Goal: Information Seeking & Learning: Learn about a topic

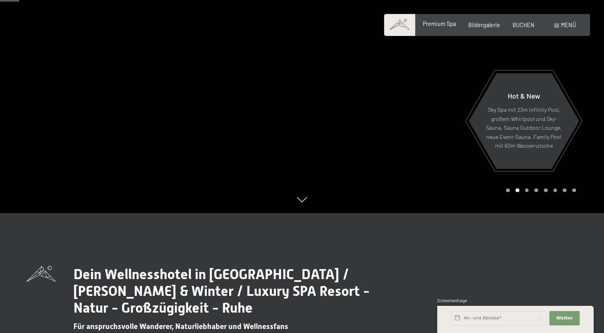
click at [431, 23] on span "Premium Spa" at bounding box center [439, 23] width 33 height 7
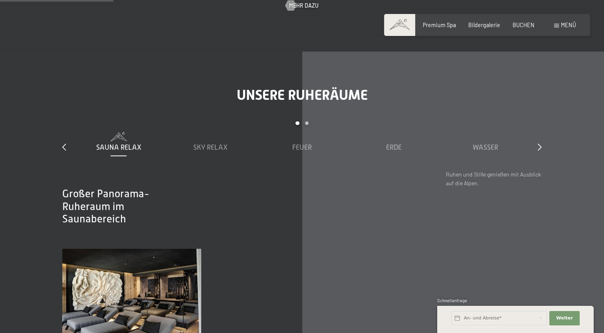
scroll to position [959, 0]
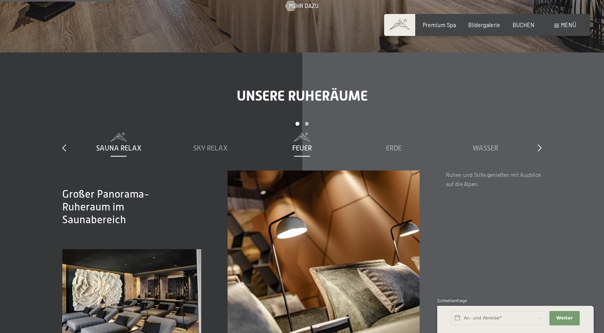
click at [302, 148] on span "Feuer" at bounding box center [302, 148] width 20 height 8
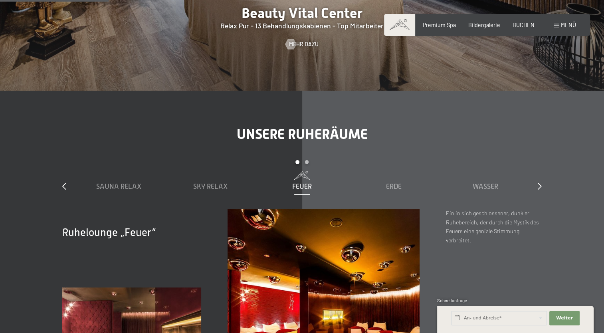
scroll to position [919, 0]
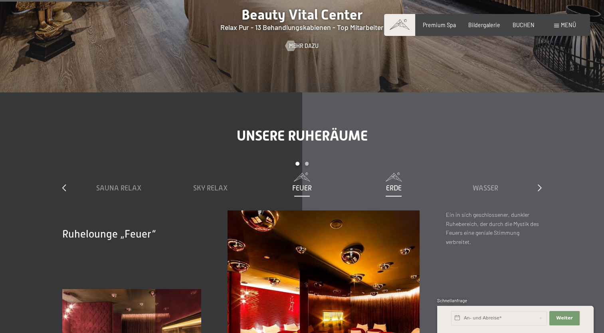
click at [393, 188] on span "Erde" at bounding box center [394, 188] width 16 height 8
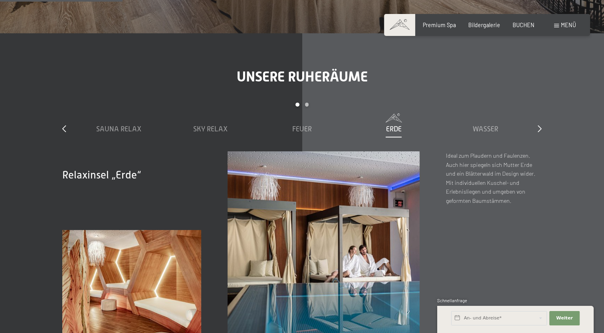
scroll to position [1039, 0]
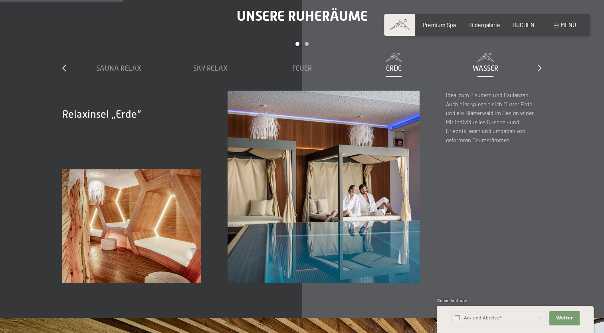
click at [482, 65] on span "Wasser" at bounding box center [486, 68] width 26 height 8
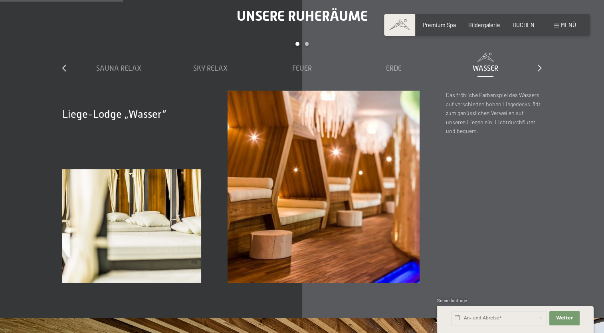
click at [483, 70] on span "Wasser" at bounding box center [486, 68] width 26 height 8
click at [209, 68] on span "Sky Relax" at bounding box center [210, 68] width 34 height 8
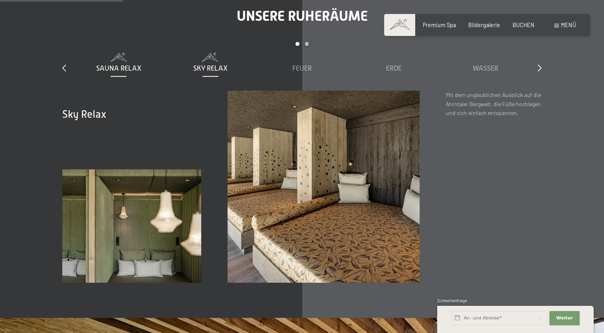
click at [128, 64] on span "Sauna Relax" at bounding box center [118, 68] width 45 height 8
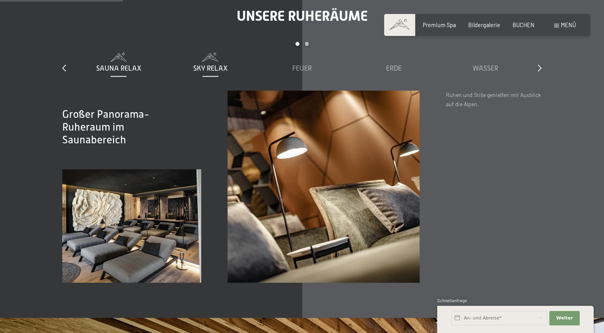
click at [203, 68] on span "Sky Relax" at bounding box center [210, 68] width 34 height 8
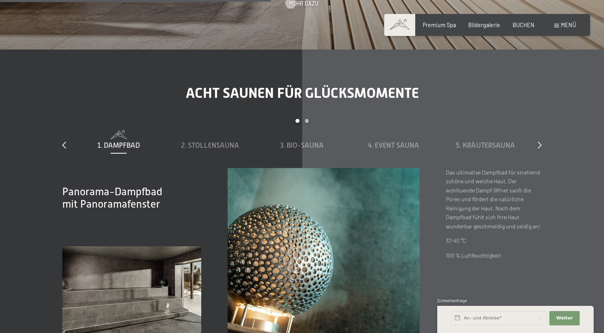
scroll to position [2357, 0]
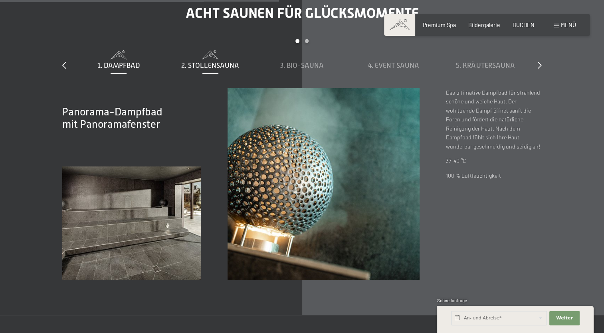
click at [193, 64] on span "2. Stollensauna" at bounding box center [210, 66] width 58 height 8
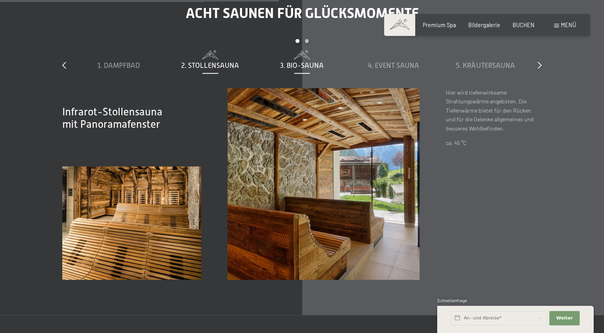
click at [312, 64] on span "3. Bio-Sauna" at bounding box center [302, 66] width 44 height 8
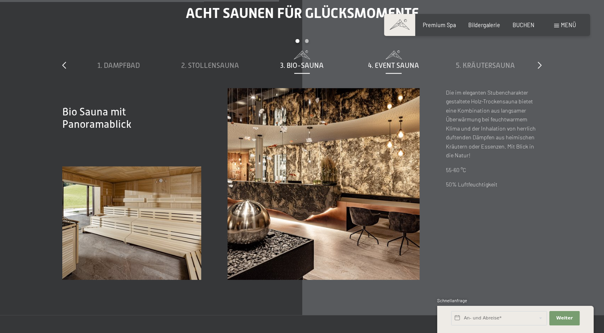
click at [384, 65] on span "4. Event Sauna" at bounding box center [393, 66] width 51 height 8
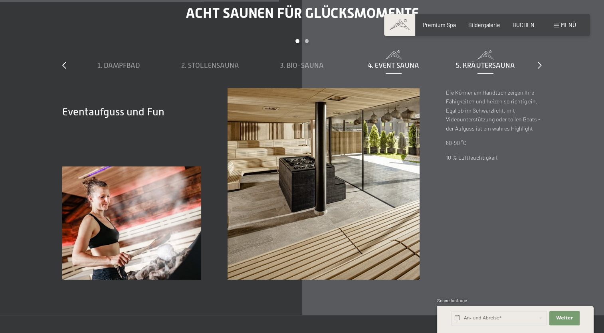
click at [465, 63] on span "5. Kräutersauna" at bounding box center [485, 66] width 59 height 8
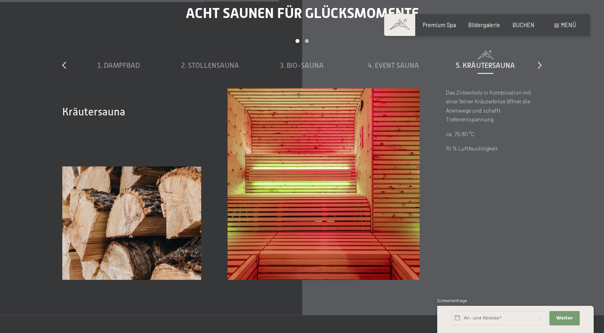
click at [537, 65] on div "slide 1 to 5 of 8 1. Dampfbad 2. Stollensauna 3. Bio-Sauna 4. Event Sauna 5. Kr…" at bounding box center [302, 63] width 480 height 49
click at [540, 65] on icon at bounding box center [540, 65] width 4 height 7
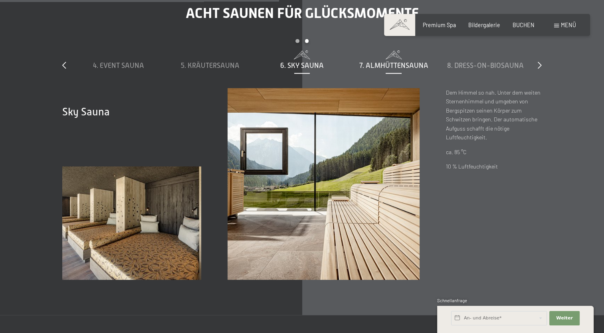
click at [396, 64] on span "7. Almhüttensauna" at bounding box center [394, 66] width 69 height 8
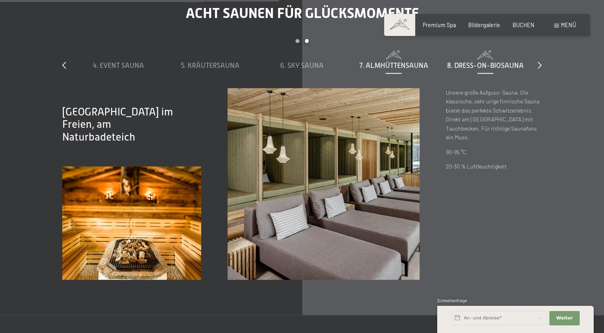
click at [485, 67] on span "8. Dress-on-Biosauna" at bounding box center [485, 66] width 77 height 8
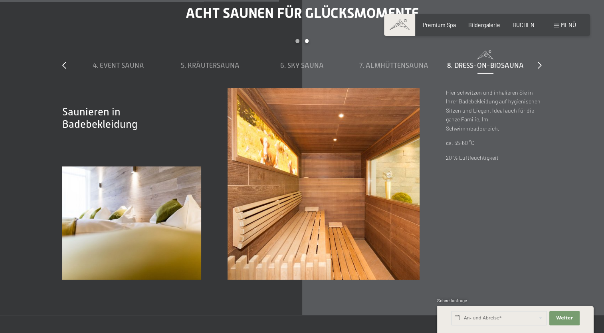
click at [545, 64] on div "Acht Saunen für Glücksmomente slide 4 to 8 of 8 1. Dampfbad 2. Stollensauna 3. …" at bounding box center [302, 142] width 533 height 275
click at [540, 65] on icon at bounding box center [540, 65] width 4 height 7
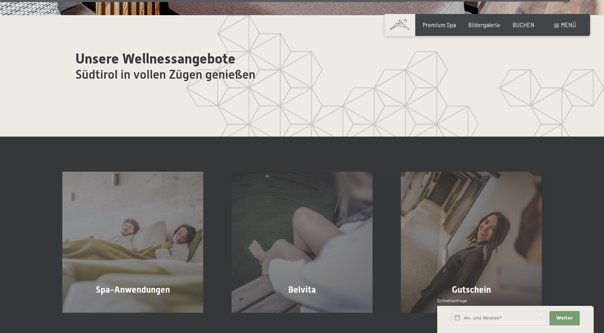
scroll to position [4254, 0]
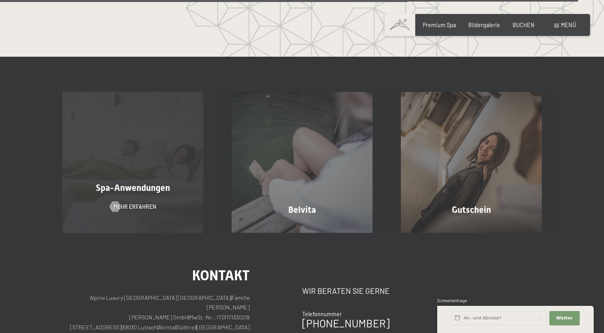
click at [139, 183] on span "Spa-Anwendungen" at bounding box center [133, 188] width 74 height 10
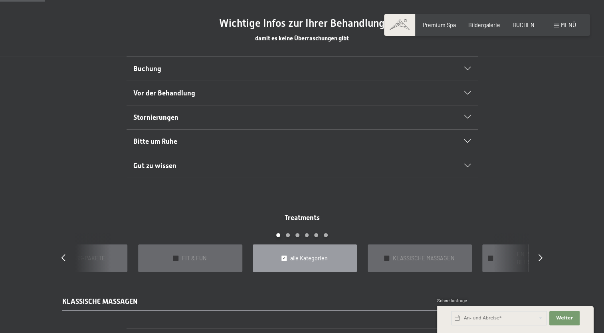
scroll to position [479, 0]
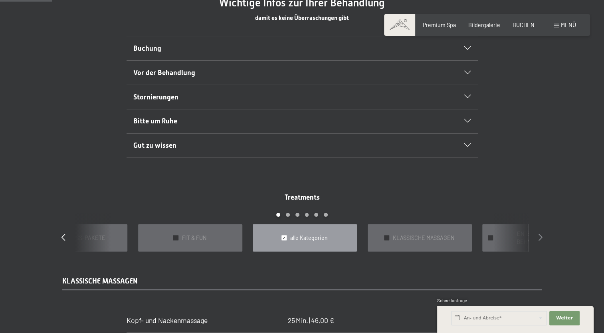
click at [539, 234] on icon at bounding box center [541, 237] width 4 height 7
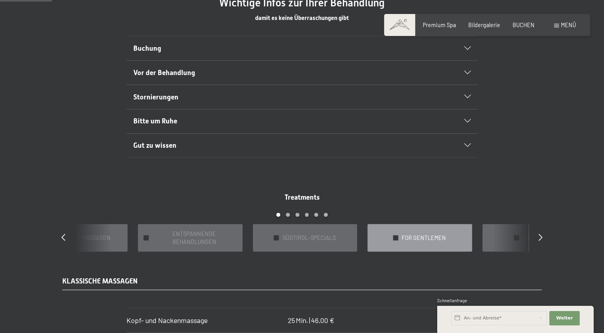
click at [433, 234] on span "FOR GENTLEMEN" at bounding box center [424, 238] width 44 height 8
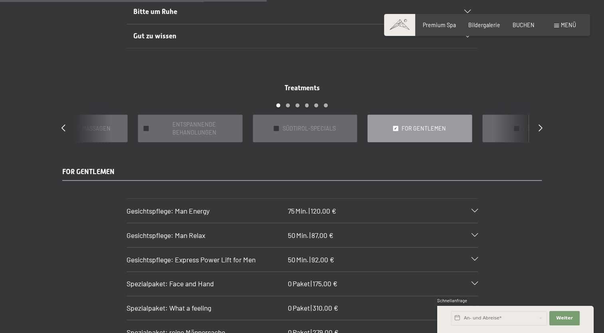
scroll to position [639, 0]
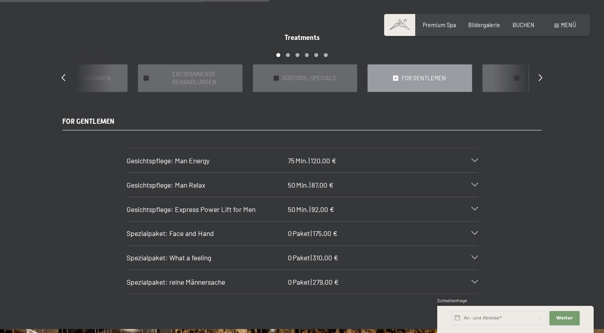
click at [475, 159] on icon at bounding box center [475, 161] width 6 height 4
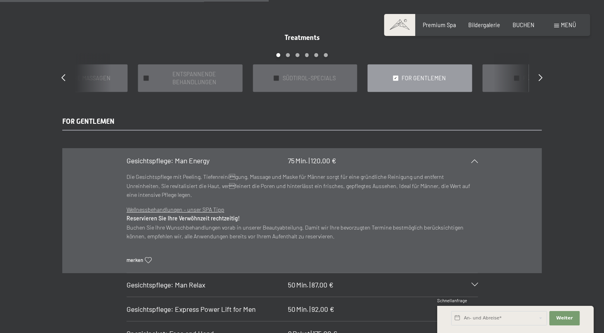
click at [475, 159] on icon at bounding box center [475, 161] width 6 height 4
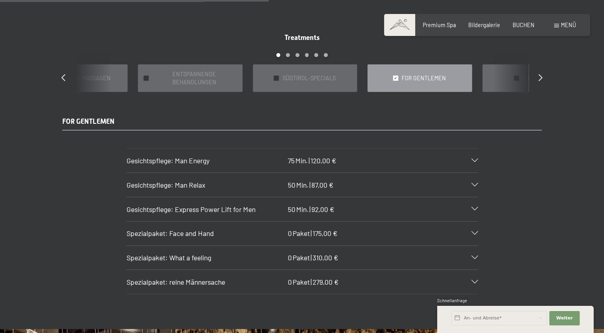
click at [474, 207] on icon at bounding box center [475, 209] width 6 height 4
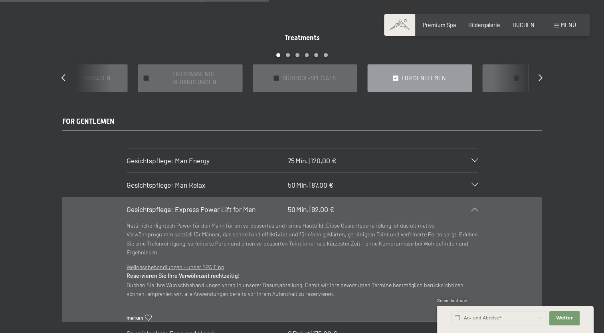
click at [477, 202] on div "Gesichtspflege: Express Power Lift for Men 50 Min. | 92,00 €" at bounding box center [303, 209] width 352 height 24
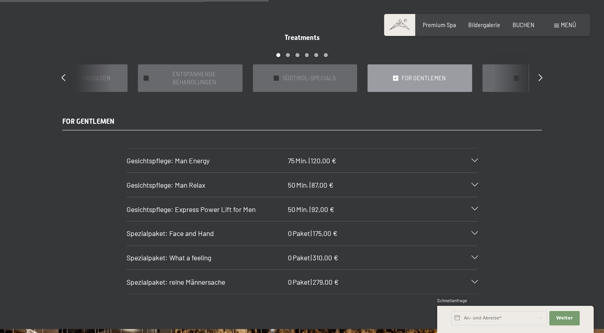
click at [473, 232] on icon at bounding box center [475, 234] width 6 height 4
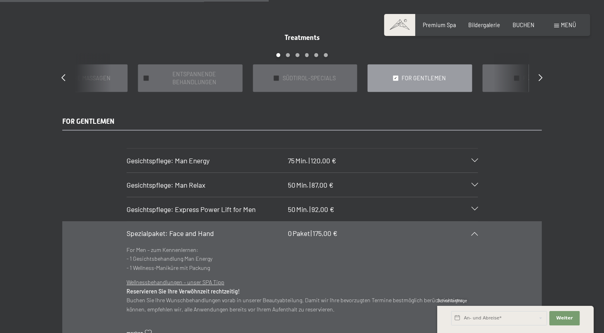
click at [473, 232] on icon at bounding box center [475, 234] width 6 height 4
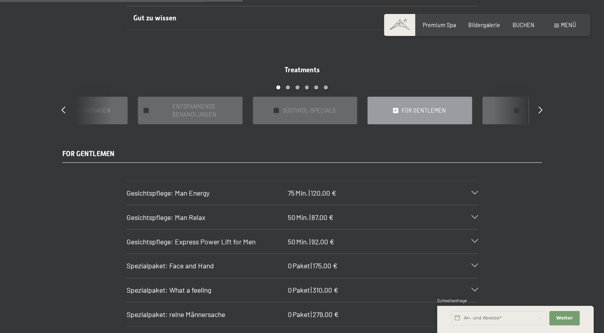
scroll to position [559, 0]
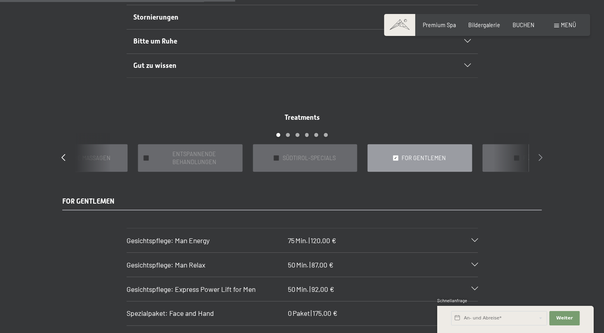
click at [540, 154] on icon at bounding box center [541, 157] width 4 height 7
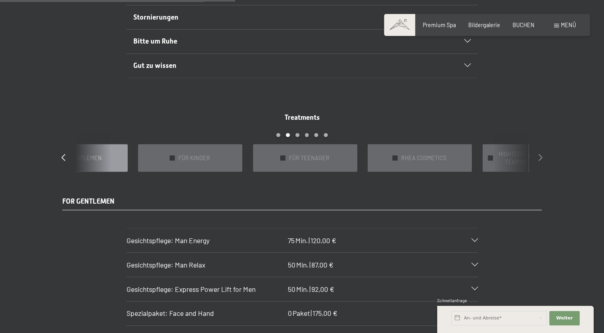
click at [542, 154] on icon at bounding box center [541, 157] width 4 height 7
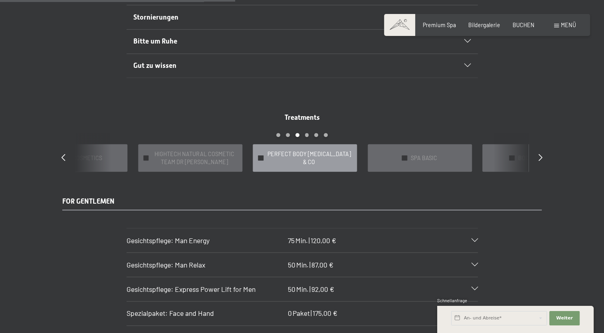
click at [298, 153] on span "PERFECT BODY CELLULITE & CO" at bounding box center [309, 158] width 84 height 16
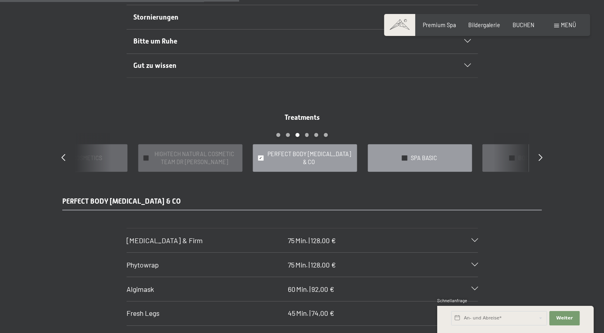
click at [410, 159] on div "✓ SPA BASIC" at bounding box center [420, 158] width 104 height 28
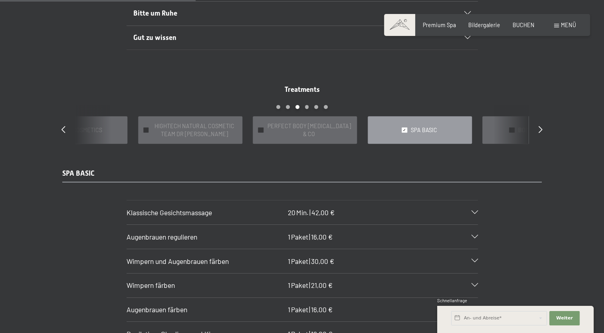
scroll to position [599, 0]
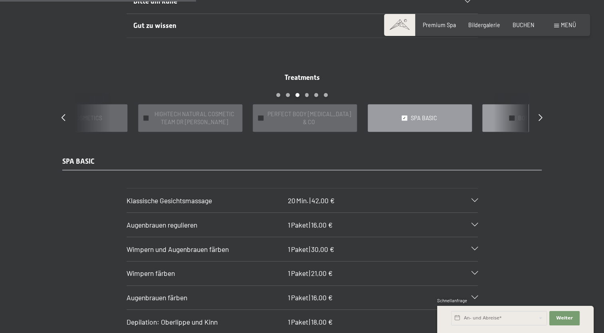
click at [493, 114] on div "✓ BODY PEELINGS" at bounding box center [535, 118] width 104 height 28
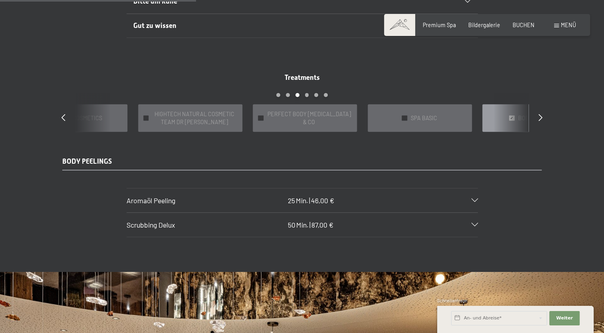
click at [491, 116] on div "✓ BODY PEELINGS" at bounding box center [535, 118] width 104 height 28
click at [511, 115] on div "✓ BODY PEELINGS" at bounding box center [535, 118] width 104 height 28
click at [63, 114] on icon at bounding box center [64, 117] width 4 height 7
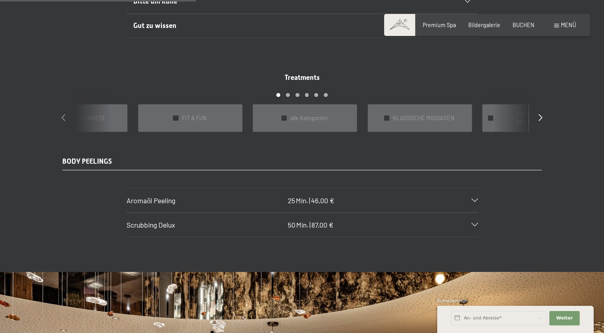
click at [63, 114] on icon at bounding box center [64, 117] width 4 height 7
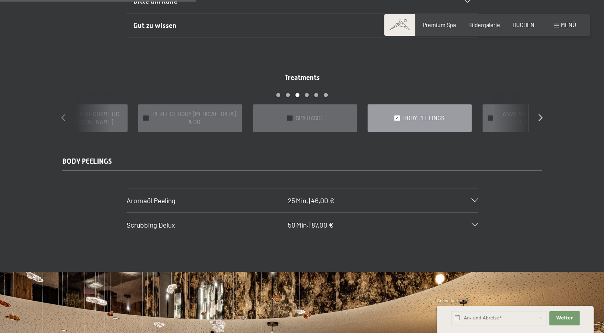
click at [63, 114] on icon at bounding box center [64, 117] width 4 height 7
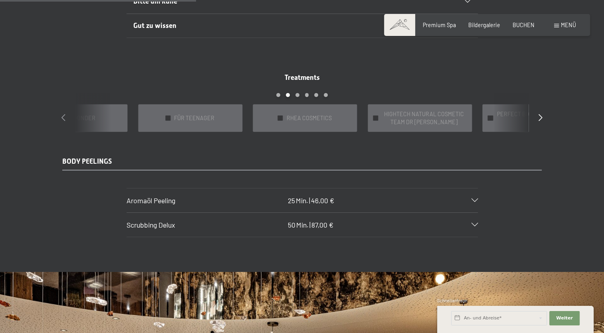
click at [63, 114] on icon at bounding box center [64, 117] width 4 height 7
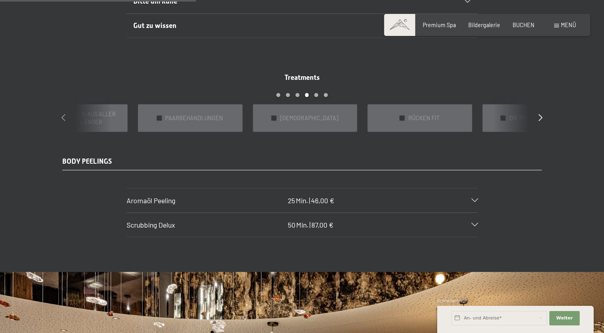
click at [63, 114] on icon at bounding box center [64, 117] width 4 height 7
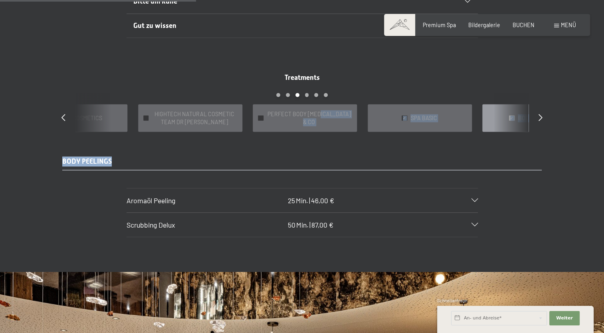
drag, startPoint x: 93, startPoint y: 111, endPoint x: 234, endPoint y: 124, distance: 142.0
click at [234, 124] on div "Treatments slide 12 to 16 of 22 ✓ BÄDER & PACKUNGEN ✓ VORFREUDE FÜR WERDENDE MÜ…" at bounding box center [302, 155] width 604 height 235
drag, startPoint x: 234, startPoint y: 124, endPoint x: 282, endPoint y: 124, distance: 47.5
click at [282, 124] on div "Treatments slide 12 to 16 of 22 ✓ BÄDER & PACKUNGEN ✓ VORFREUDE FÜR WERDENDE MÜ…" at bounding box center [302, 155] width 604 height 235
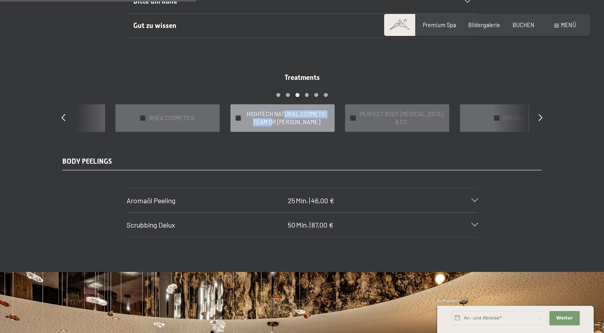
drag, startPoint x: 201, startPoint y: 113, endPoint x: 285, endPoint y: 122, distance: 84.8
click at [285, 122] on div "✓ HIGHTECH NATURAL COSMETIC TEAM DR JOSEPH" at bounding box center [283, 118] width 104 height 28
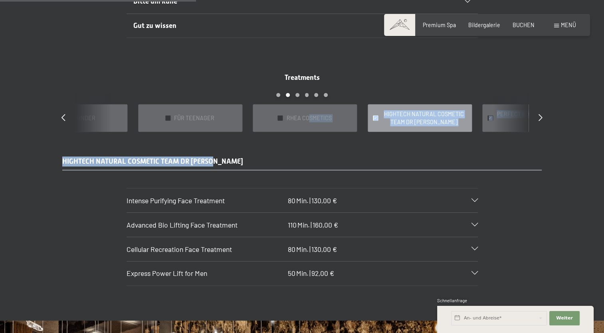
drag, startPoint x: 194, startPoint y: 114, endPoint x: 287, endPoint y: 125, distance: 93.8
click at [287, 125] on div "Treatments slide 10 to 14 of 22 ✓ BÄDER & PACKUNGEN ✓ VORFREUDE FÜR WERDENDE MÜ…" at bounding box center [302, 179] width 604 height 283
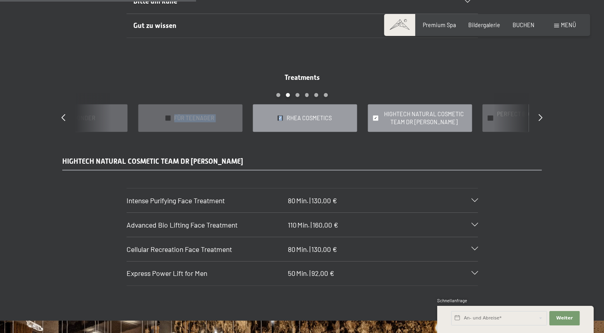
drag, startPoint x: 194, startPoint y: 115, endPoint x: 256, endPoint y: 121, distance: 62.2
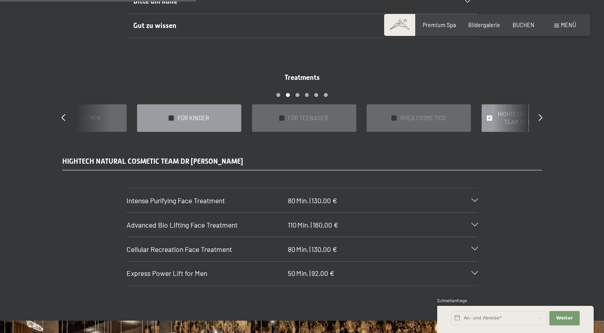
drag, startPoint x: 95, startPoint y: 107, endPoint x: 213, endPoint y: 122, distance: 118.0
click at [213, 122] on div "✓ FÜR KINDER" at bounding box center [189, 118] width 104 height 28
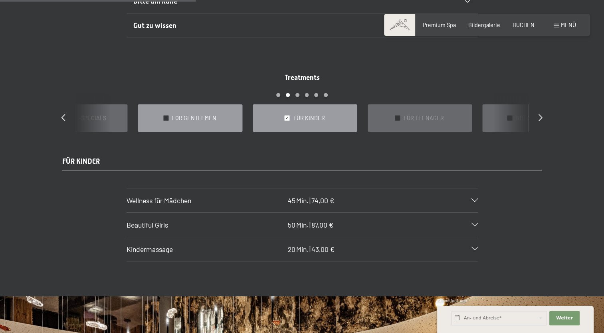
click at [203, 114] on span "FOR GENTLEMEN" at bounding box center [194, 118] width 44 height 8
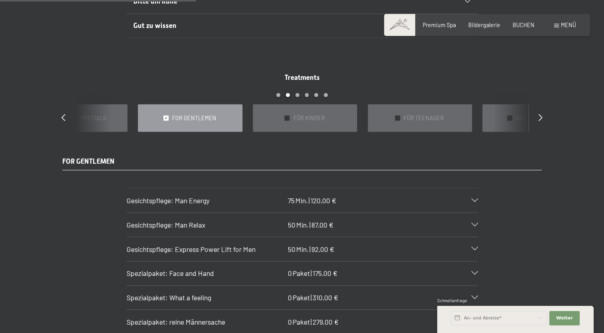
click at [60, 111] on div "Treatments slide 8 to 12 of 22 ✓ BÄDER & PACKUNGEN ✓ VORFREUDE FÜR WERDENDE MÜT…" at bounding box center [302, 102] width 506 height 59
click at [64, 114] on icon at bounding box center [64, 117] width 4 height 7
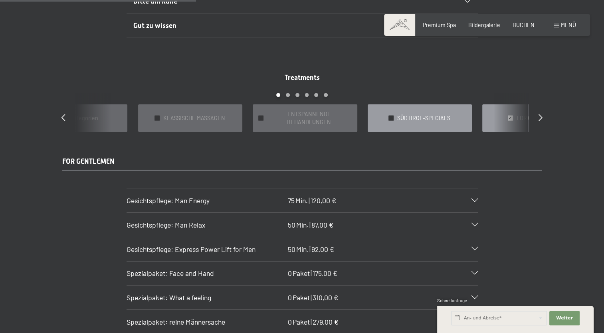
click at [406, 114] on span "SÜDTIROL-SPECIALS" at bounding box center [424, 118] width 53 height 8
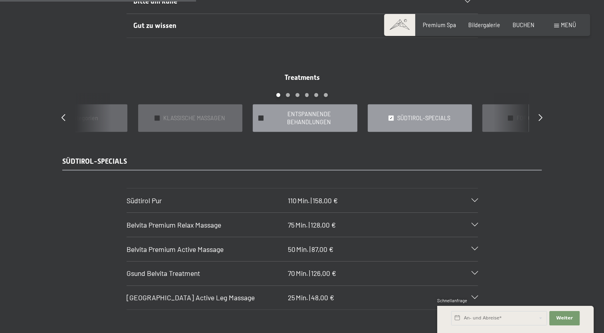
click at [296, 111] on span "ENTSPANNENDE BEHANDLUNGEN" at bounding box center [309, 118] width 84 height 16
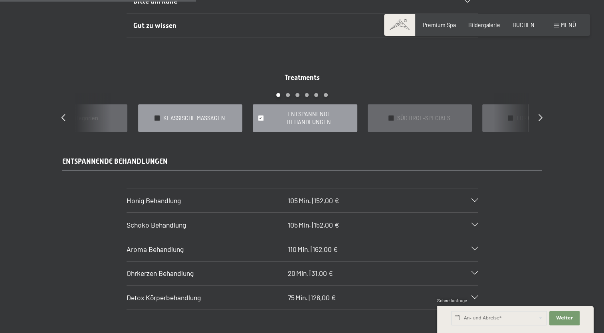
click at [197, 114] on span "KLASSISCHE MASSAGEN" at bounding box center [194, 118] width 62 height 8
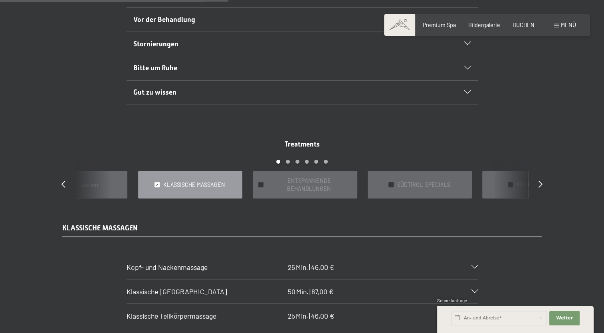
scroll to position [519, 0]
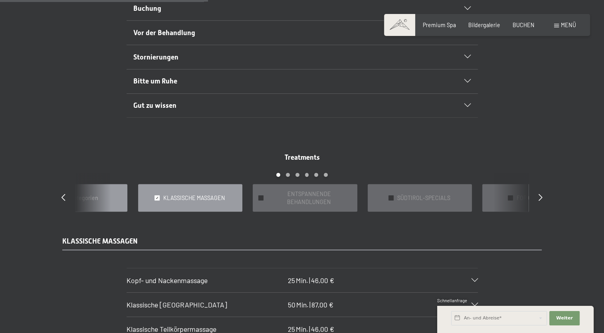
click at [99, 191] on div "✓ alle Kategorien" at bounding box center [75, 198] width 104 height 28
click at [180, 194] on span "alle Kategorien" at bounding box center [195, 198] width 38 height 8
click at [100, 196] on div "✓ FIT & FUN" at bounding box center [75, 198] width 104 height 28
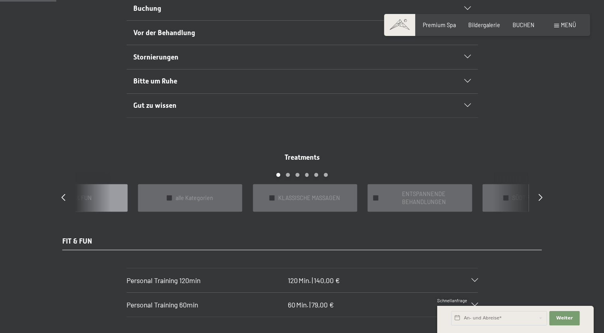
drag, startPoint x: 79, startPoint y: 191, endPoint x: 84, endPoint y: 191, distance: 5.2
click at [79, 194] on span "FIT & FUN" at bounding box center [79, 198] width 25 height 8
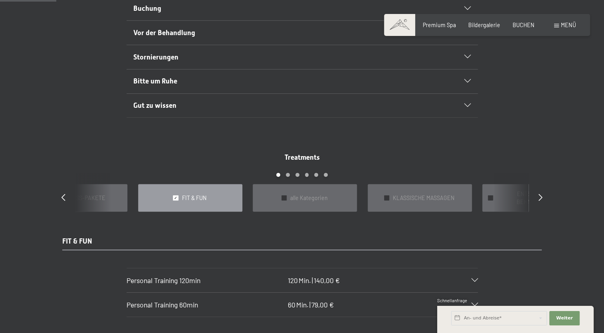
click at [177, 195] on div at bounding box center [175, 197] width 5 height 5
click at [109, 194] on div "✓ WELLNESS-PAKETE" at bounding box center [75, 198] width 104 height 28
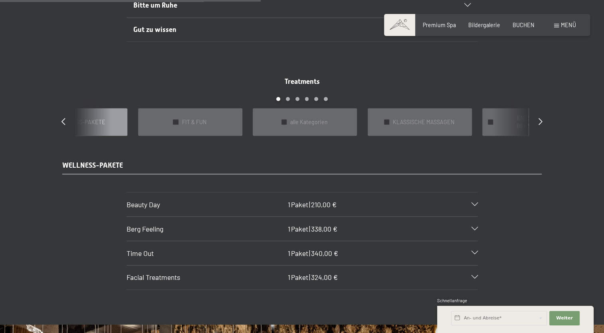
scroll to position [599, 0]
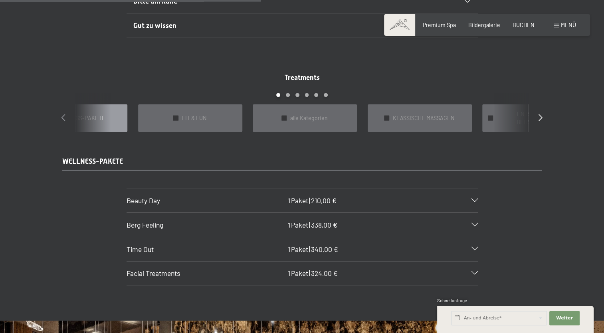
click at [62, 114] on icon at bounding box center [64, 117] width 4 height 7
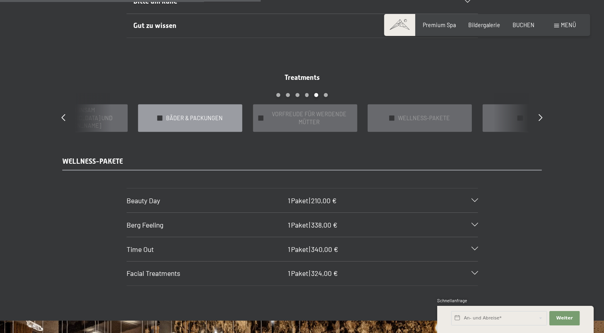
click at [199, 114] on span "BÄDER & PACKUNGEN" at bounding box center [194, 118] width 57 height 8
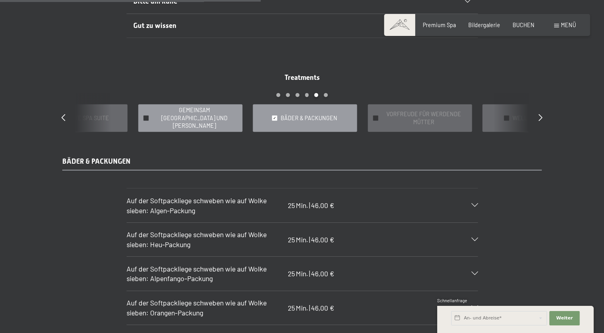
click at [189, 115] on span "GEMEINSAM BADEN UND KUSCHELN" at bounding box center [194, 118] width 84 height 24
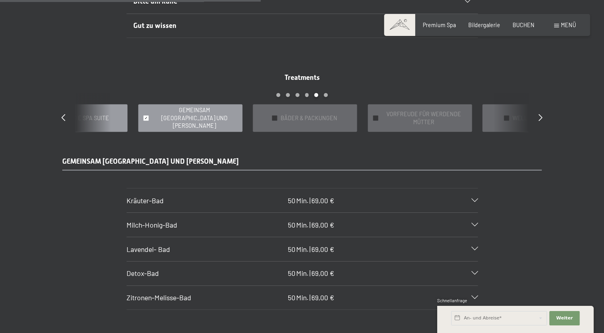
click at [99, 114] on span "DIE PRIVATE SPA SUITE" at bounding box center [79, 118] width 59 height 8
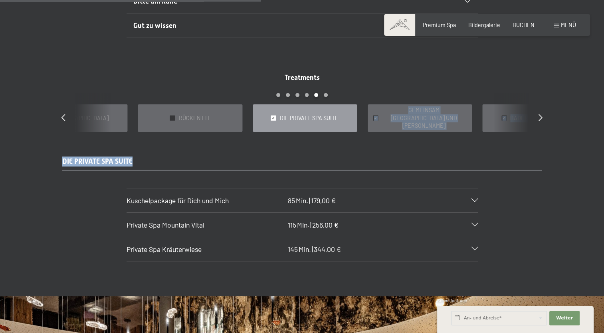
drag, startPoint x: 120, startPoint y: 117, endPoint x: 370, endPoint y: 141, distance: 250.4
click at [370, 141] on div "Treatments slide 19 to 23 of 22 ✓ BÄDER & PACKUNGEN ✓ VORFREUDE FÜR WERDENDE MÜ…" at bounding box center [302, 167] width 604 height 258
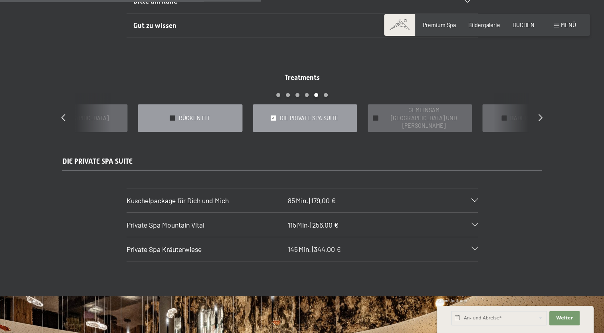
click at [187, 114] on span "RÜCKEN FIT" at bounding box center [194, 118] width 31 height 8
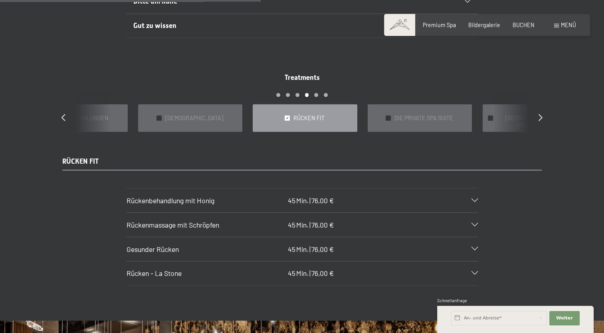
click at [474, 242] on div "Gesunder Rücken 45 Min. | 76,00 €" at bounding box center [303, 249] width 352 height 24
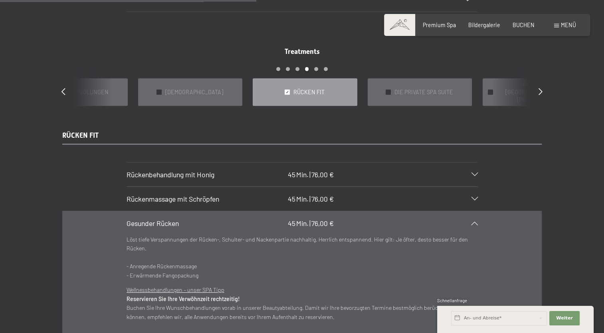
scroll to position [639, 0]
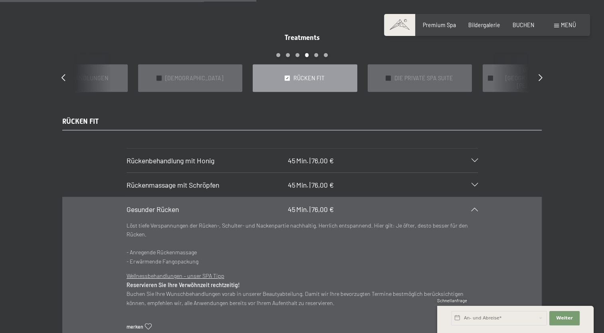
click at [474, 202] on div "Gesunder Rücken 45 Min. | 76,00 €" at bounding box center [303, 209] width 352 height 24
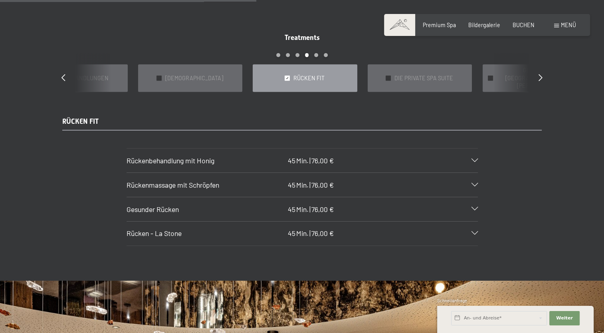
click at [174, 229] on span "Rücken - La Stone" at bounding box center [154, 233] width 55 height 9
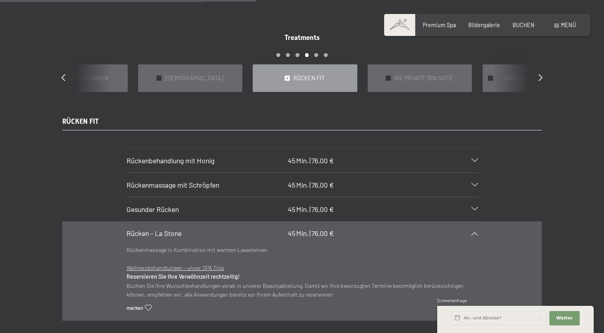
click at [478, 222] on section "Rücken - La Stone 45 Min. | 76,00 € Rückenmassage in Kombination mit warmen Lav…" at bounding box center [303, 270] width 352 height 99
click at [478, 223] on section "Rücken - La Stone 45 Min. | 76,00 € Rückenmassage in Kombination mit warmen Lav…" at bounding box center [303, 270] width 352 height 99
click at [475, 232] on icon at bounding box center [475, 234] width 6 height 4
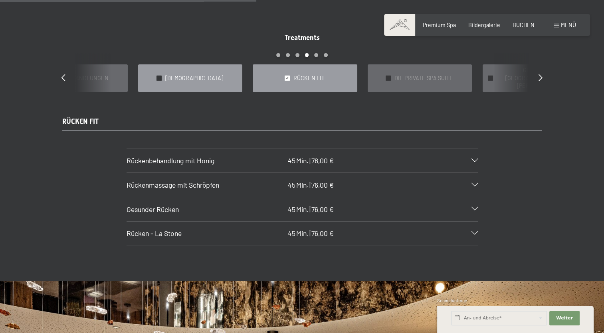
click at [208, 80] on div "✓ AYURVEDA" at bounding box center [190, 78] width 104 height 28
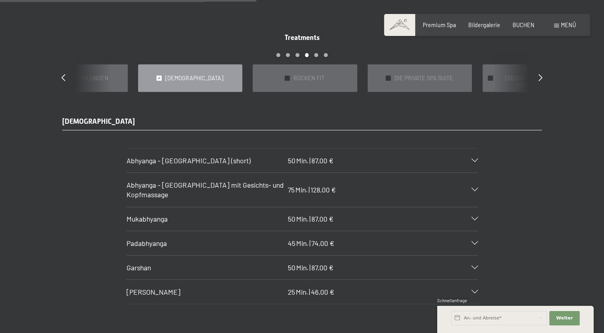
click at [474, 290] on icon at bounding box center [475, 292] width 6 height 4
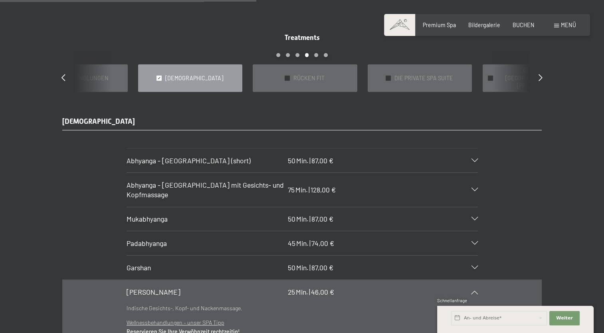
click at [474, 290] on icon at bounding box center [475, 292] width 6 height 4
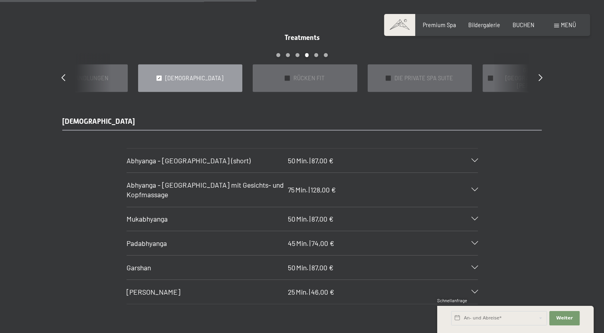
click at [475, 260] on div "Garshan 50 Min. | 87,00 €" at bounding box center [303, 268] width 352 height 24
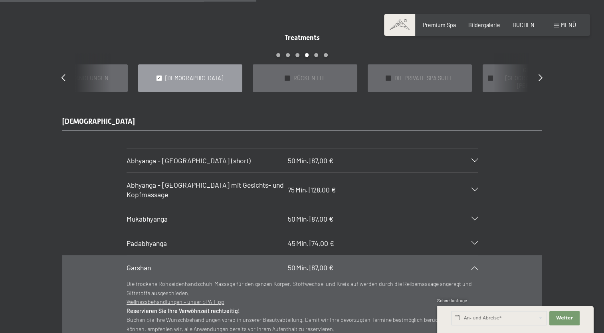
click at [475, 260] on div "Garshan 50 Min. | 87,00 €" at bounding box center [303, 268] width 352 height 24
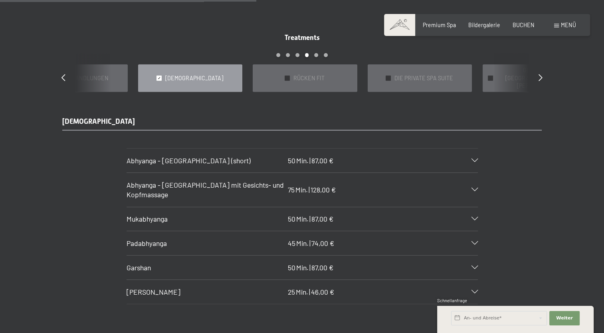
click at [475, 242] on icon at bounding box center [475, 244] width 6 height 4
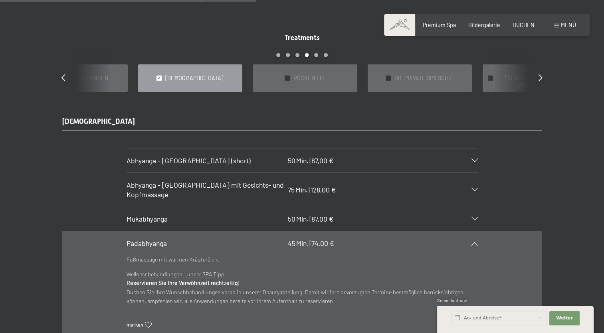
click at [475, 242] on icon at bounding box center [475, 244] width 6 height 4
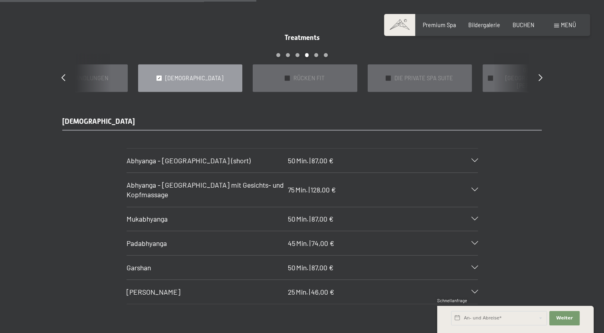
click at [473, 217] on icon at bounding box center [475, 219] width 6 height 4
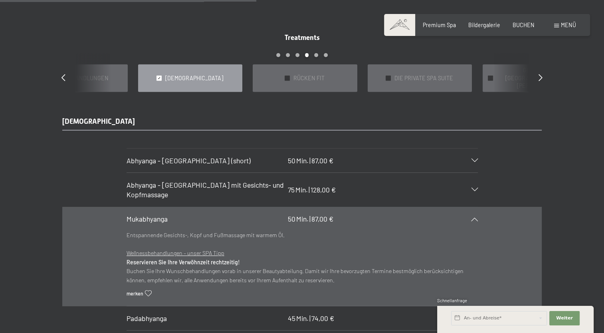
click at [473, 217] on icon at bounding box center [475, 219] width 6 height 4
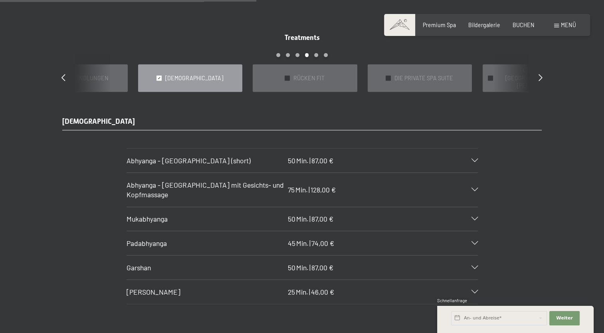
click at [473, 185] on div "Abhyanga - Ganzkörpermassage mit Gesichts- und Kopfmassage 75 Min. | 128,00 €" at bounding box center [303, 190] width 352 height 34
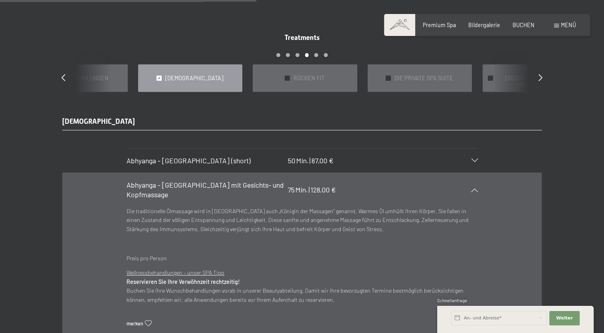
click at [473, 185] on div "Abhyanga - Ganzkörpermassage mit Gesichts- und Kopfmassage 75 Min. | 128,00 €" at bounding box center [303, 190] width 352 height 34
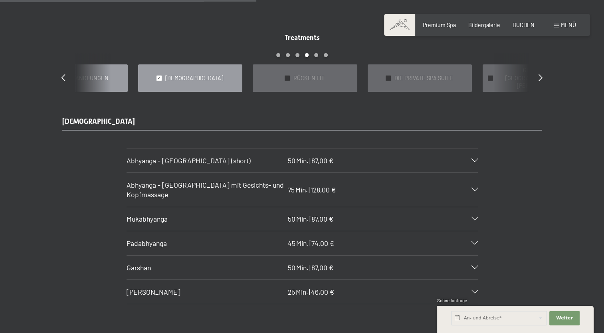
click at [113, 72] on div "✓ PAARBEHANDLUNGEN" at bounding box center [75, 78] width 104 height 28
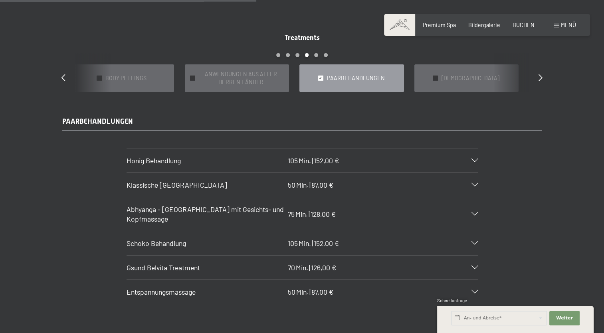
drag, startPoint x: 101, startPoint y: 73, endPoint x: 378, endPoint y: 73, distance: 276.5
click at [378, 74] on span "PAARBEHANDLUNGEN" at bounding box center [356, 78] width 58 height 8
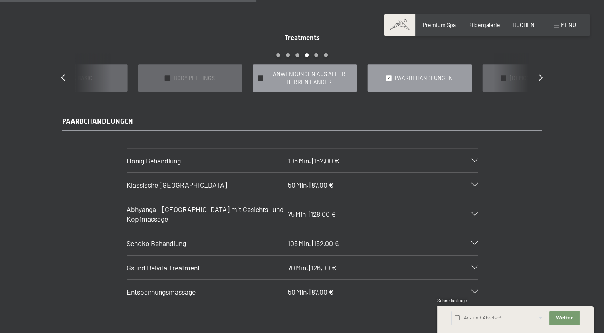
click at [316, 72] on span "ANWENDUNGEN AUS ALLER HERREN LÄNDER" at bounding box center [309, 78] width 84 height 16
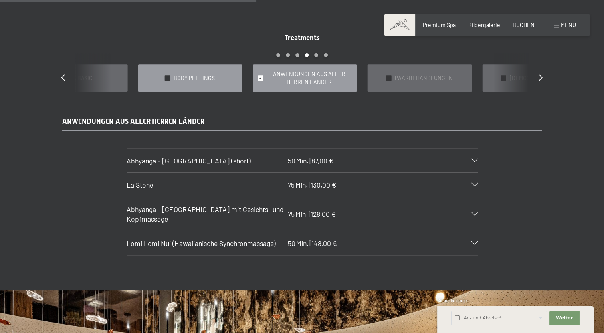
click at [213, 74] on span "BODY PEELINGS" at bounding box center [194, 78] width 41 height 8
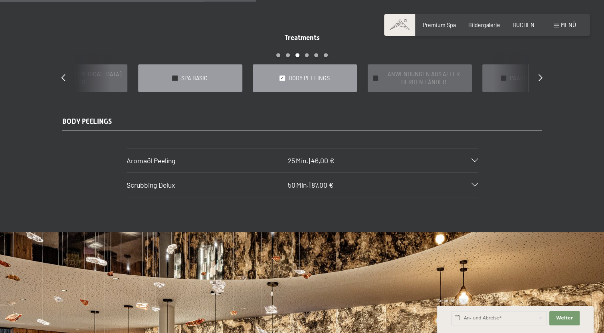
drag, startPoint x: 214, startPoint y: 68, endPoint x: 165, endPoint y: 74, distance: 49.1
click at [164, 74] on div "✓ SPA BASIC" at bounding box center [190, 78] width 104 height 28
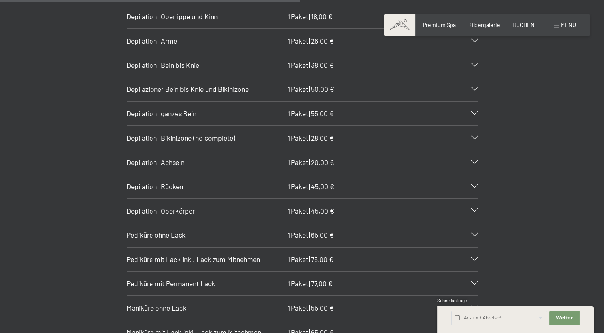
scroll to position [919, 0]
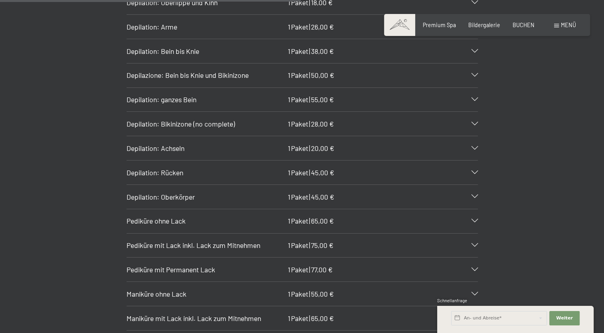
click at [473, 219] on icon at bounding box center [475, 221] width 6 height 4
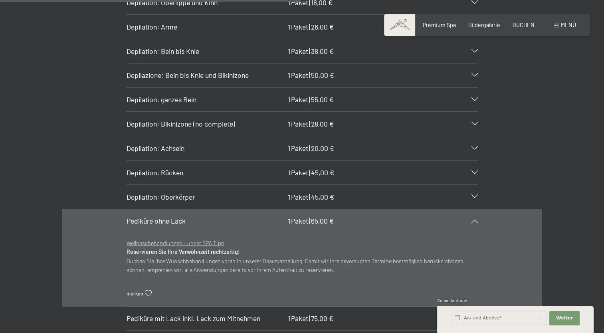
click at [473, 219] on icon at bounding box center [475, 221] width 6 height 4
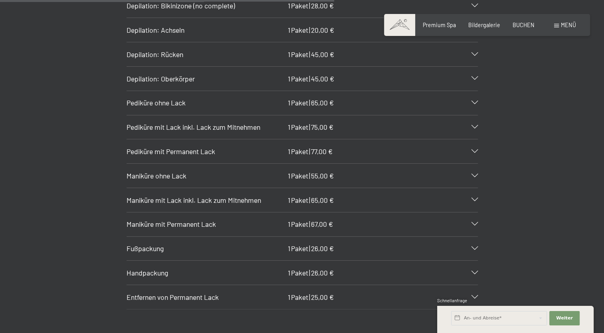
scroll to position [1039, 0]
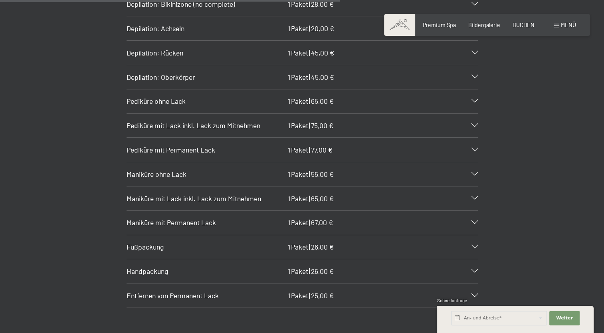
click at [473, 237] on div "Fußpackung 1 Paket | 26,00 €" at bounding box center [303, 247] width 352 height 24
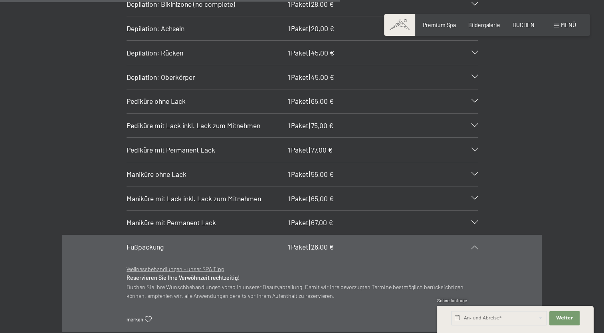
click at [473, 237] on div "Fußpackung 1 Paket | 26,00 €" at bounding box center [303, 247] width 352 height 24
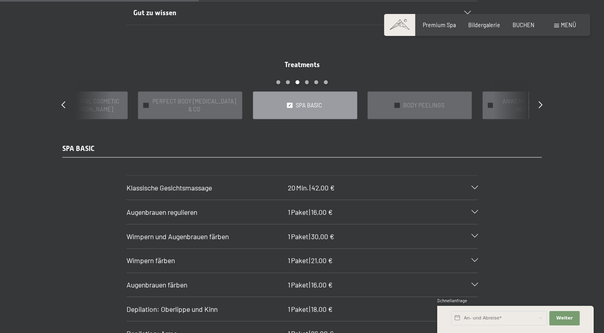
scroll to position [599, 0]
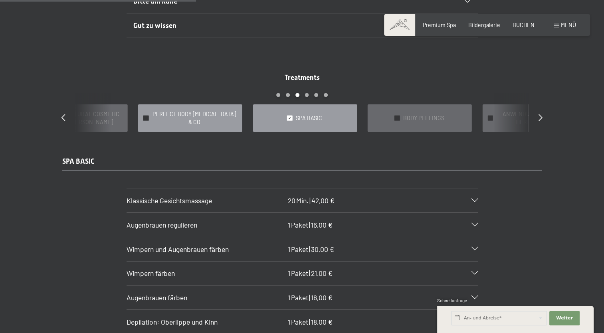
click at [192, 114] on span "PERFECT BODY CELLULITE & CO" at bounding box center [194, 118] width 84 height 16
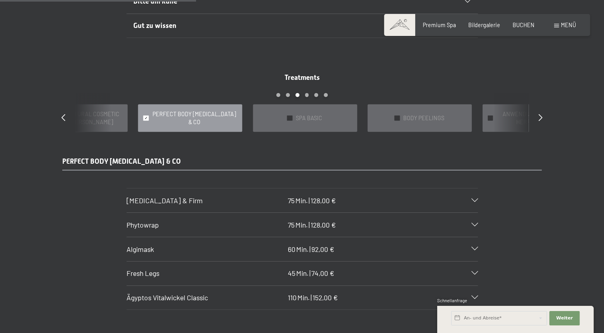
click at [471, 213] on div "Phytowrap 75 Min. | 128,00 €" at bounding box center [303, 225] width 352 height 24
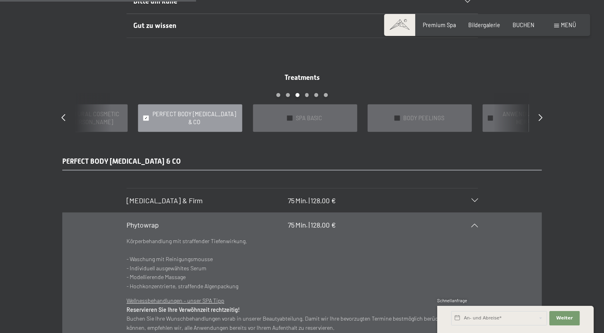
click at [474, 223] on icon at bounding box center [475, 225] width 6 height 4
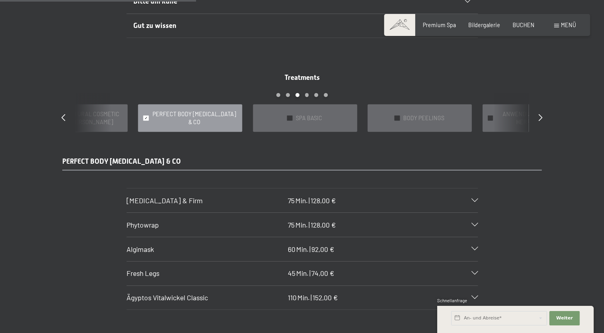
click at [472, 247] on icon at bounding box center [475, 249] width 6 height 4
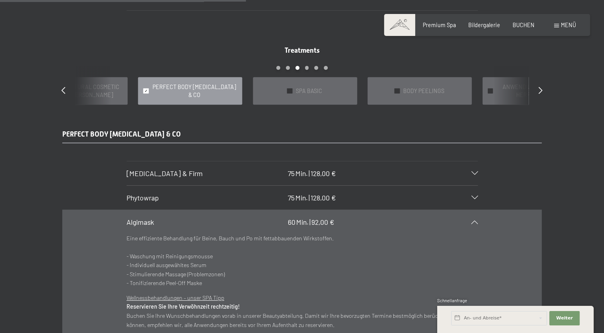
scroll to position [639, 0]
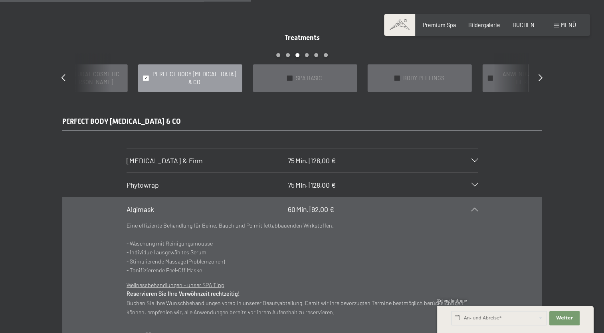
click at [472, 207] on icon at bounding box center [475, 209] width 6 height 4
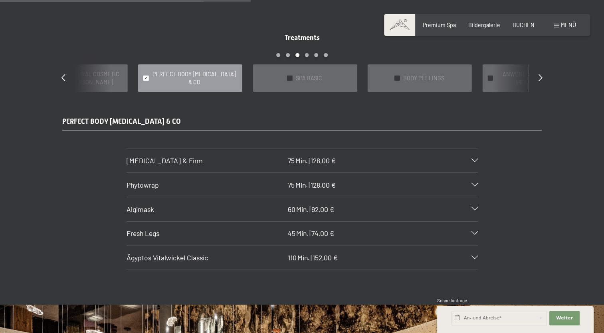
click at [476, 252] on div "Ägyptos Vitalwickel Classic 110 Min. | 152,00 €" at bounding box center [303, 258] width 352 height 24
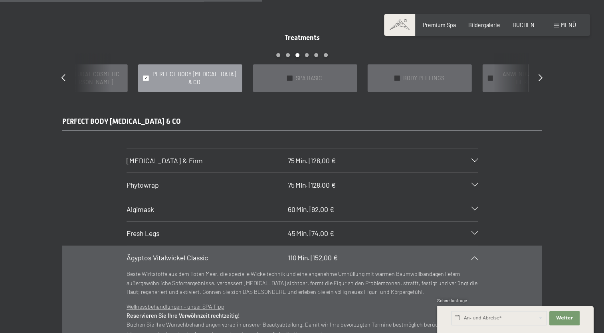
scroll to position [679, 0]
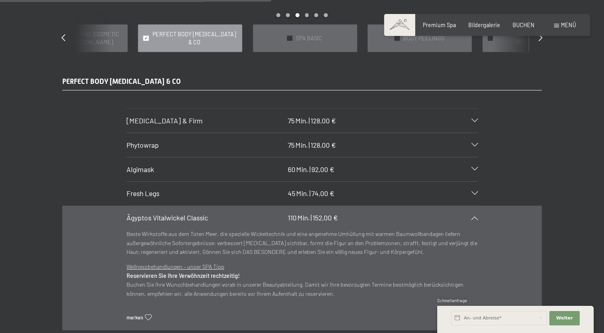
click at [473, 216] on icon at bounding box center [475, 218] width 6 height 4
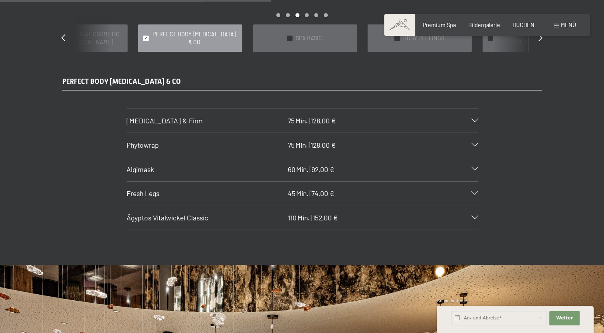
click at [473, 119] on icon at bounding box center [475, 121] width 6 height 4
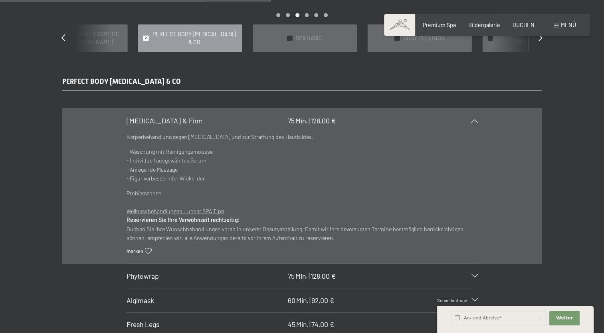
click at [473, 119] on icon at bounding box center [475, 121] width 6 height 4
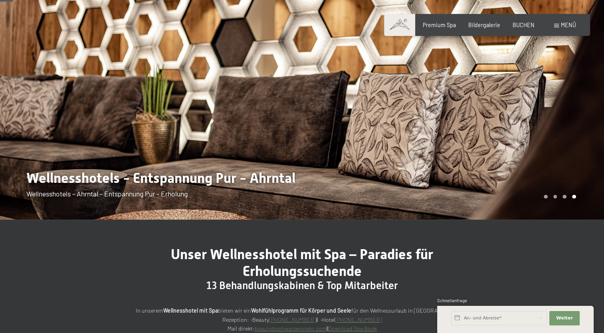
scroll to position [0, 0]
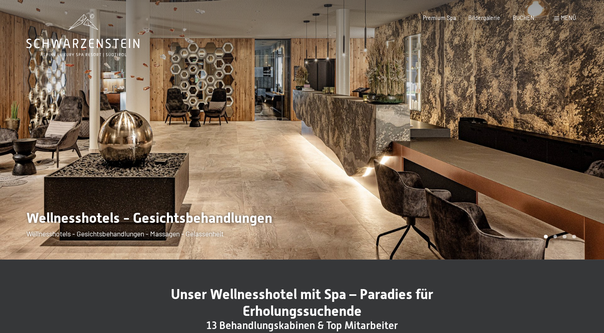
click at [158, 140] on div at bounding box center [151, 130] width 302 height 260
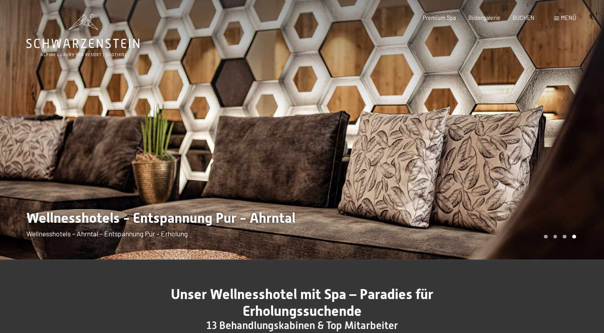
click at [158, 140] on div at bounding box center [151, 130] width 302 height 260
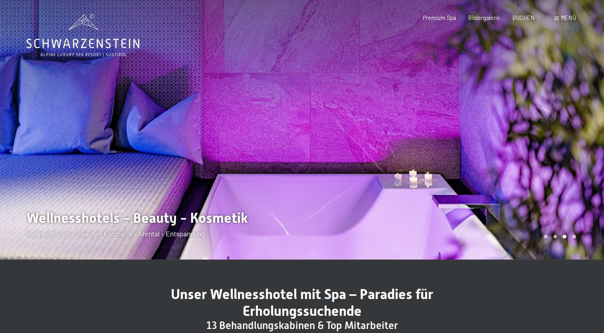
click at [163, 138] on div at bounding box center [151, 130] width 302 height 260
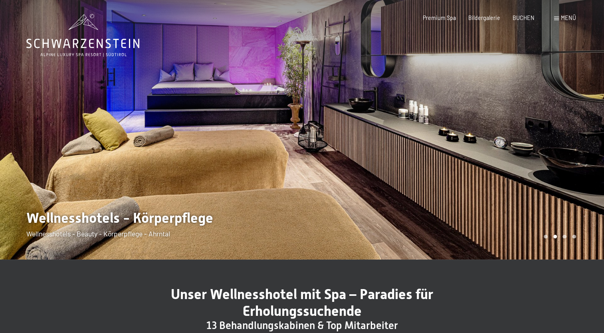
click at [163, 138] on div at bounding box center [151, 130] width 302 height 260
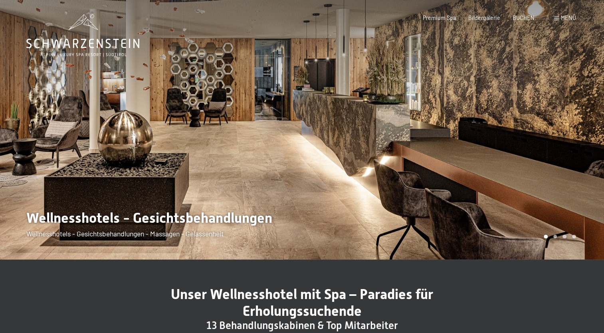
click at [163, 138] on div at bounding box center [151, 130] width 302 height 260
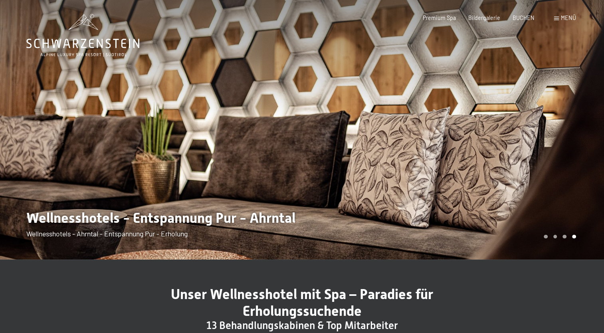
click at [163, 138] on div at bounding box center [151, 130] width 302 height 260
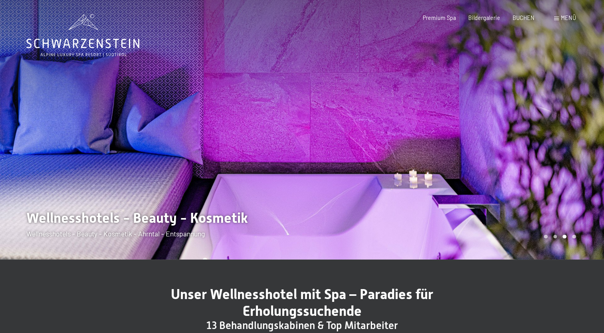
click at [163, 138] on div at bounding box center [151, 130] width 302 height 260
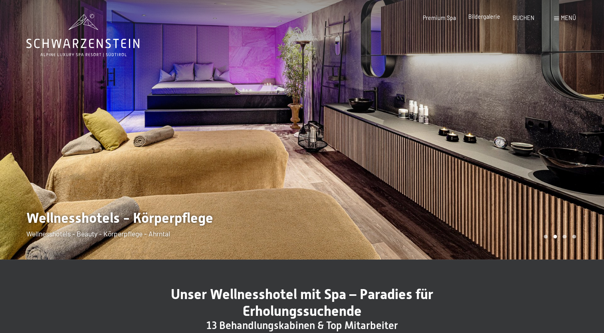
click at [478, 16] on span "Bildergalerie" at bounding box center [485, 16] width 32 height 7
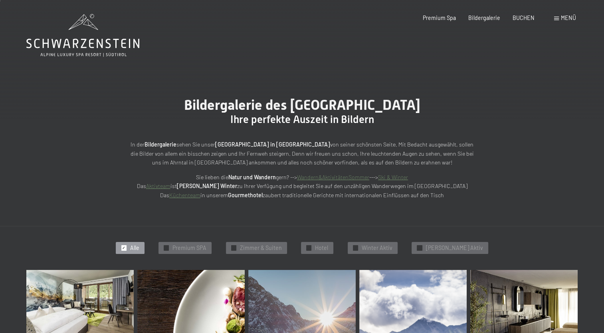
scroll to position [120, 0]
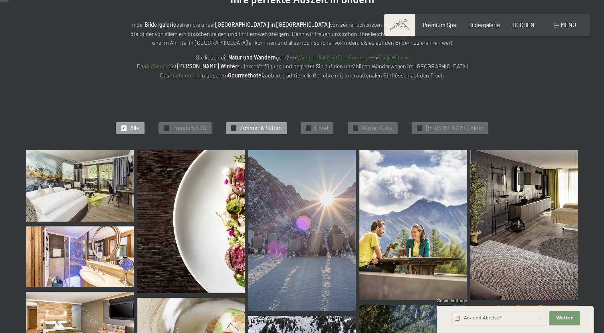
click at [268, 132] on span "Zimmer & Suiten" at bounding box center [261, 128] width 42 height 8
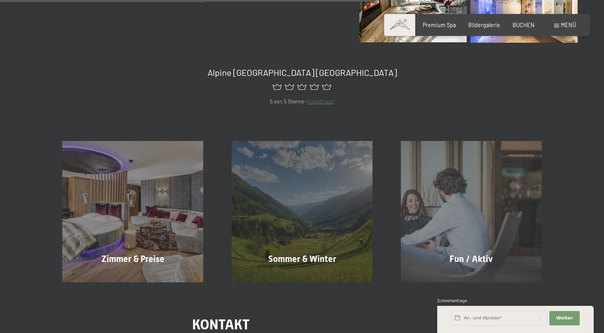
scroll to position [610, 0]
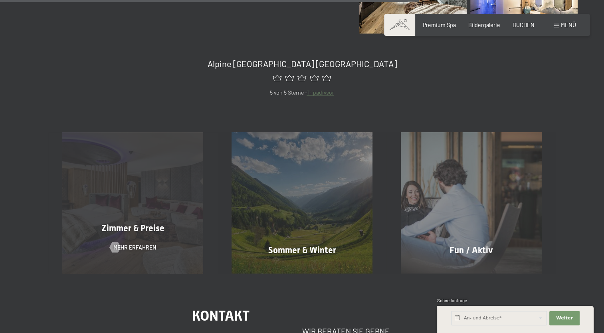
click at [155, 208] on div "Zimmer & Preise Mehr erfahren" at bounding box center [132, 202] width 169 height 141
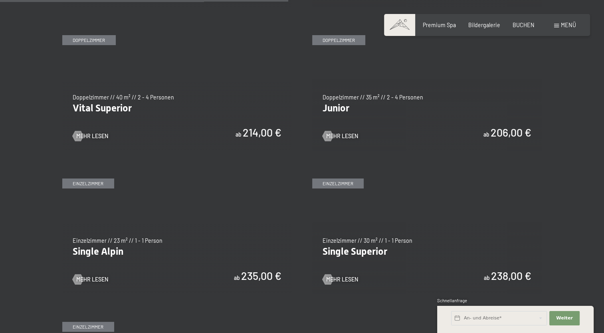
scroll to position [999, 0]
